Goal: Task Accomplishment & Management: Use online tool/utility

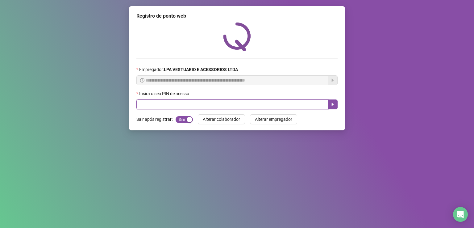
click at [160, 100] on input "text" at bounding box center [232, 104] width 192 height 10
type input "*****"
click at [336, 104] on button "button" at bounding box center [333, 104] width 10 height 10
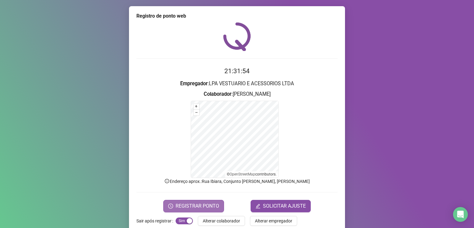
click at [187, 209] on span "REGISTRAR PONTO" at bounding box center [198, 205] width 44 height 7
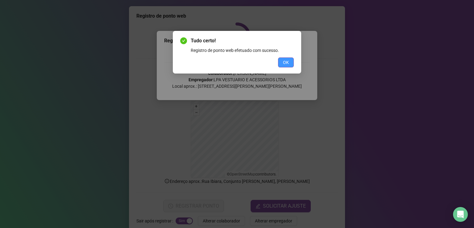
click at [287, 65] on span "OK" at bounding box center [286, 62] width 6 height 7
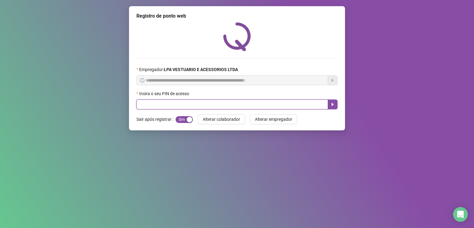
click at [191, 103] on input "text" at bounding box center [232, 104] width 192 height 10
type input "*****"
click at [332, 107] on icon "caret-right" at bounding box center [332, 104] width 5 height 5
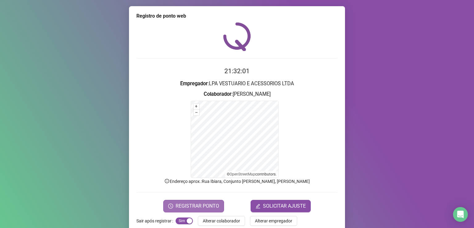
click at [194, 201] on button "REGISTRAR PONTO" at bounding box center [193, 206] width 61 height 12
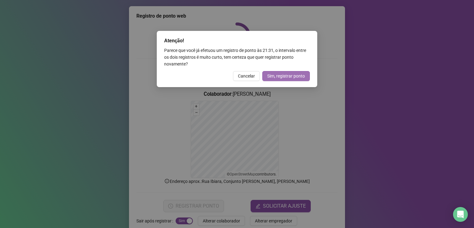
click at [286, 77] on span "Sim, registrar ponto" at bounding box center [286, 76] width 38 height 7
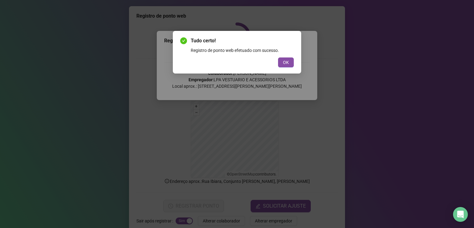
click at [279, 67] on div "Tudo certo! Registro de ponto web efetuado com sucesso. OK" at bounding box center [237, 52] width 128 height 43
click at [288, 61] on span "OK" at bounding box center [286, 62] width 6 height 7
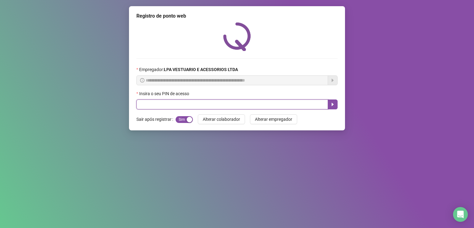
click at [267, 107] on input "text" at bounding box center [232, 104] width 192 height 10
type input "*****"
click at [334, 106] on icon "caret-right" at bounding box center [332, 104] width 5 height 5
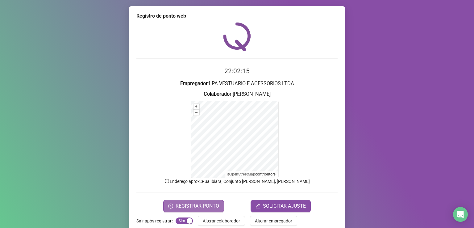
click at [183, 204] on span "REGISTRAR PONTO" at bounding box center [198, 205] width 44 height 7
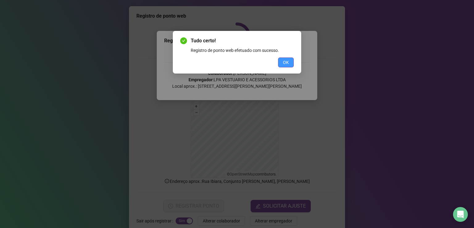
click at [287, 60] on span "OK" at bounding box center [286, 62] width 6 height 7
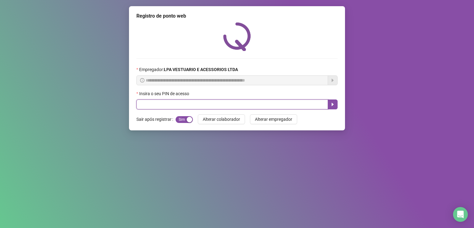
drag, startPoint x: 295, startPoint y: 105, endPoint x: 297, endPoint y: 107, distance: 3.3
click at [297, 107] on input "text" at bounding box center [232, 104] width 192 height 10
type input "*****"
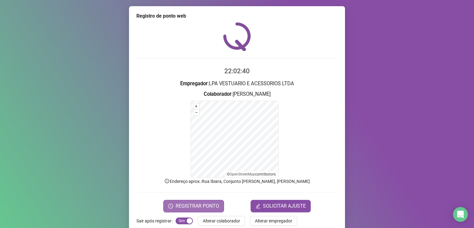
click at [202, 203] on span "REGISTRAR PONTO" at bounding box center [198, 205] width 44 height 7
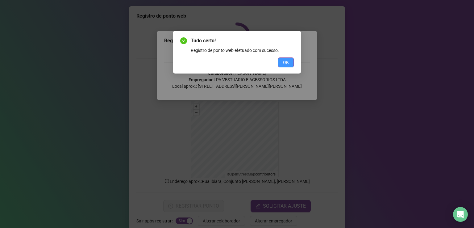
drag, startPoint x: 297, startPoint y: 65, endPoint x: 279, endPoint y: 62, distance: 18.1
click at [290, 64] on div "Tudo certo! Registro de ponto web efetuado com sucesso. OK" at bounding box center [237, 52] width 128 height 43
click at [279, 62] on button "OK" at bounding box center [286, 62] width 16 height 10
